Goal: Task Accomplishment & Management: Use online tool/utility

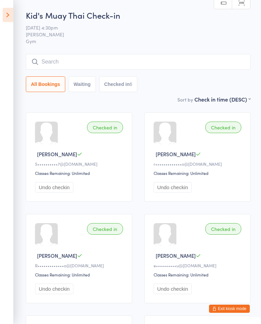
click at [8, 17] on icon at bounding box center [8, 15] width 11 height 14
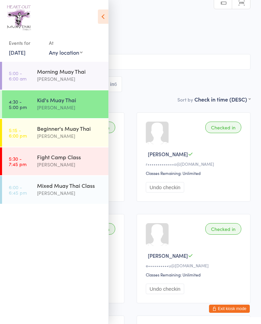
click at [55, 140] on div "Beginner's Muay Thai [PERSON_NAME]" at bounding box center [72, 132] width 71 height 27
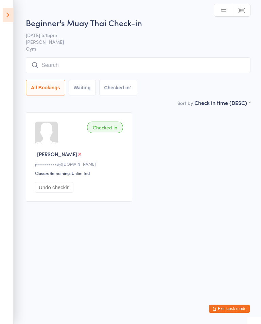
click at [63, 70] on input "search" at bounding box center [138, 65] width 224 height 16
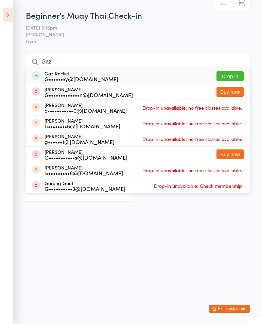
type input "Gaz"
click at [225, 77] on button "Drop in" at bounding box center [229, 76] width 27 height 10
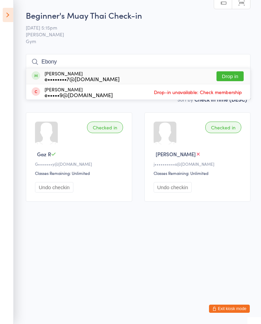
type input "Ebony"
click at [231, 78] on button "Drop in" at bounding box center [229, 76] width 27 height 10
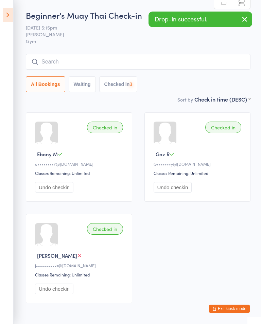
click at [101, 63] on input "search" at bounding box center [138, 62] width 224 height 16
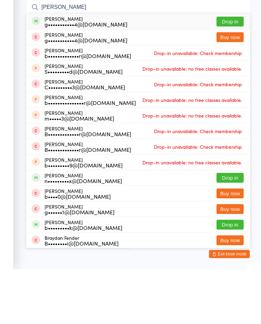
type input "[PERSON_NAME]"
click at [231, 71] on button "Drop in" at bounding box center [229, 76] width 27 height 10
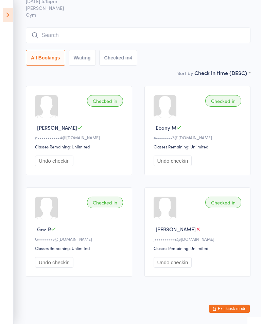
click at [177, 27] on input "search" at bounding box center [138, 35] width 224 height 16
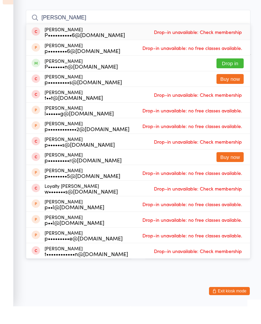
type input "[PERSON_NAME]"
click at [230, 76] on button "Drop in" at bounding box center [229, 81] width 27 height 10
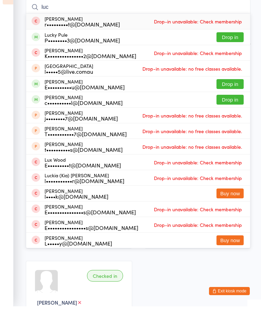
type input "luc"
click at [231, 112] on button "Drop in" at bounding box center [229, 117] width 27 height 10
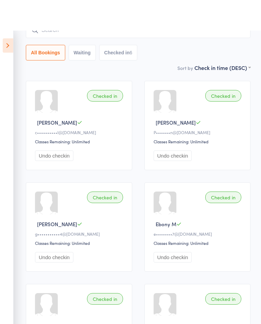
scroll to position [0, 0]
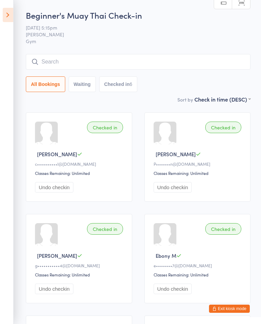
click at [74, 56] on input "search" at bounding box center [138, 62] width 224 height 16
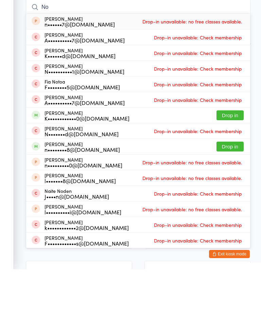
type input "No"
click at [230, 165] on button "Drop in" at bounding box center [229, 170] width 27 height 10
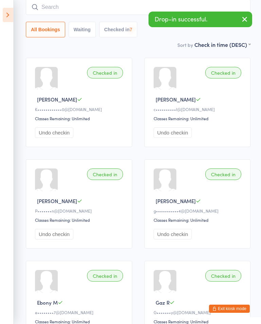
click at [79, 1] on input "search" at bounding box center [138, 7] width 224 height 16
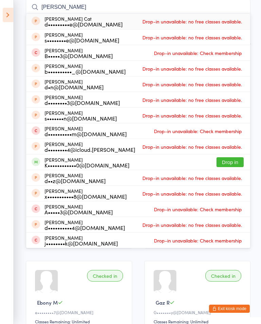
type input "[PERSON_NAME]"
click at [231, 162] on button "Drop in" at bounding box center [229, 162] width 27 height 10
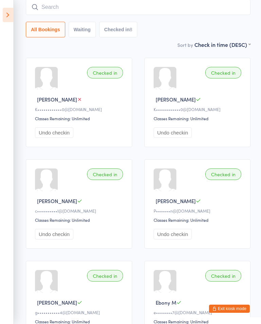
type input "O"
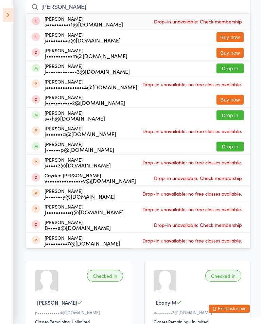
type input "[PERSON_NAME]"
click at [235, 72] on button "Drop in" at bounding box center [229, 68] width 27 height 10
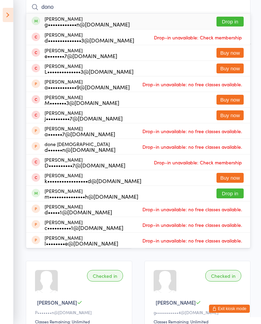
type input "dono"
click at [233, 20] on button "Drop in" at bounding box center [229, 22] width 27 height 10
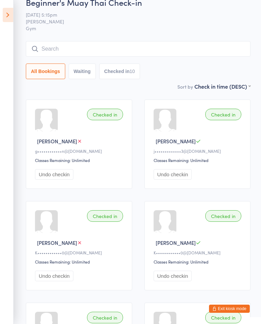
scroll to position [0, 0]
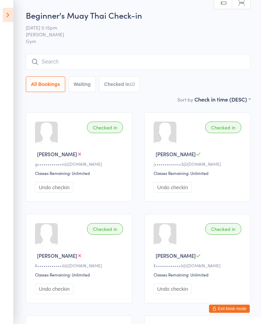
click at [212, 70] on input "search" at bounding box center [138, 62] width 224 height 16
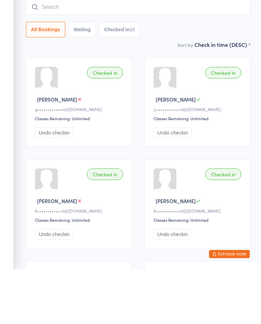
type input "."
type input "P"
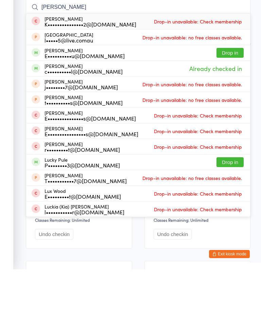
type input "[PERSON_NAME]"
click at [235, 102] on button "Drop in" at bounding box center [229, 107] width 27 height 10
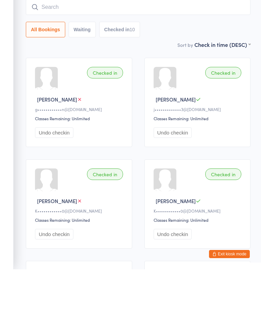
scroll to position [55, 0]
